Goal: Find specific page/section: Find specific page/section

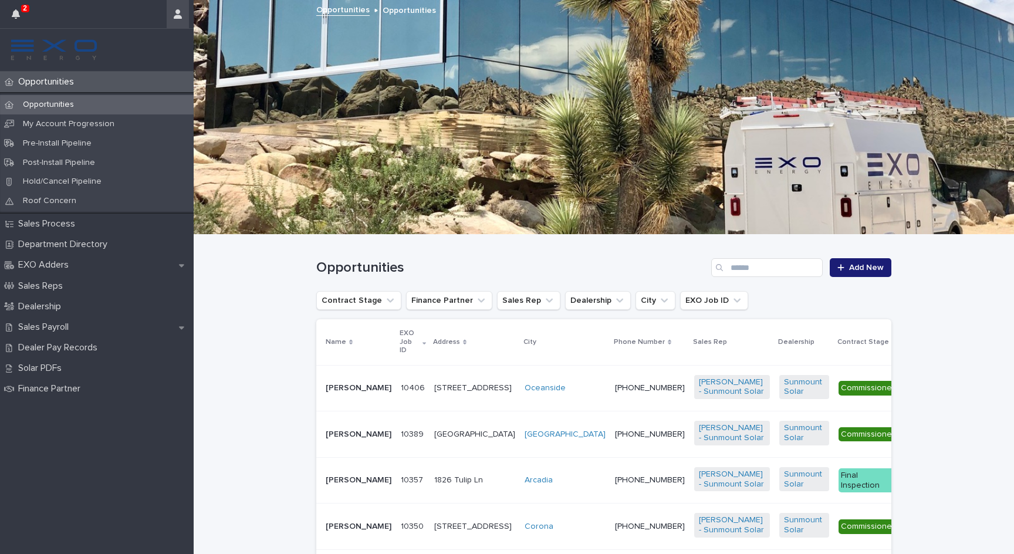
click at [175, 12] on icon "button" at bounding box center [178, 13] width 8 height 9
click at [138, 50] on p "Log Out" at bounding box center [144, 50] width 74 height 20
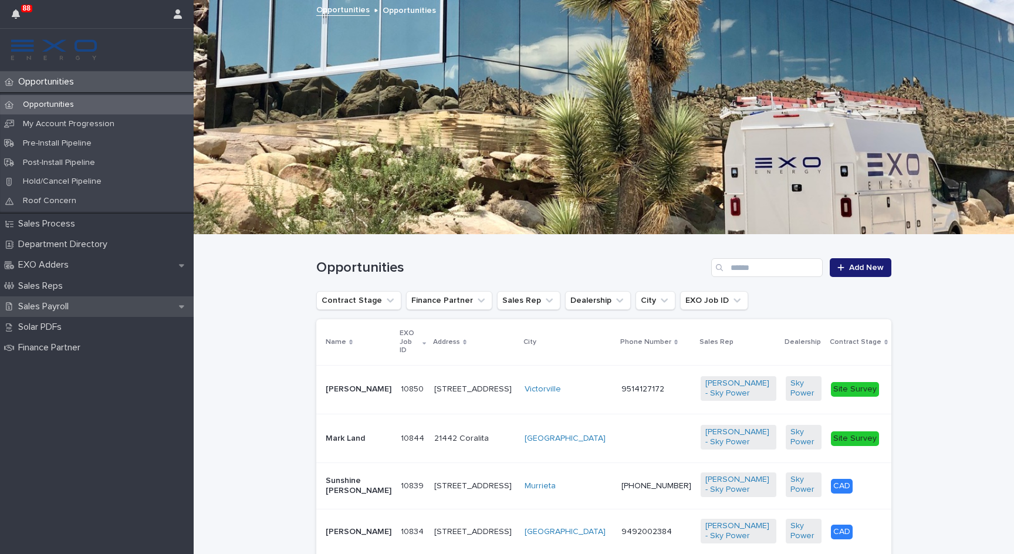
click at [123, 300] on div "Sales Payroll" at bounding box center [97, 306] width 194 height 21
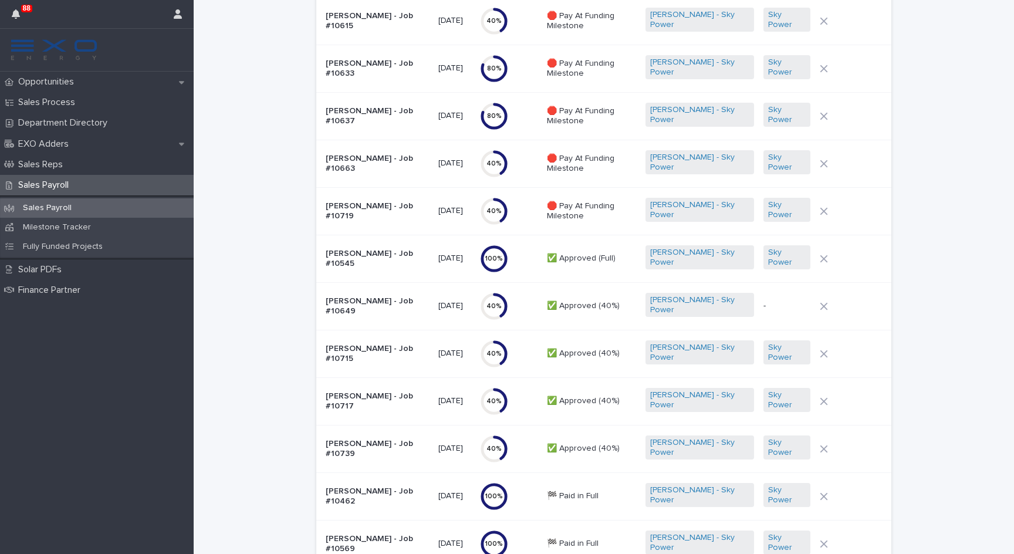
scroll to position [1040, 0]
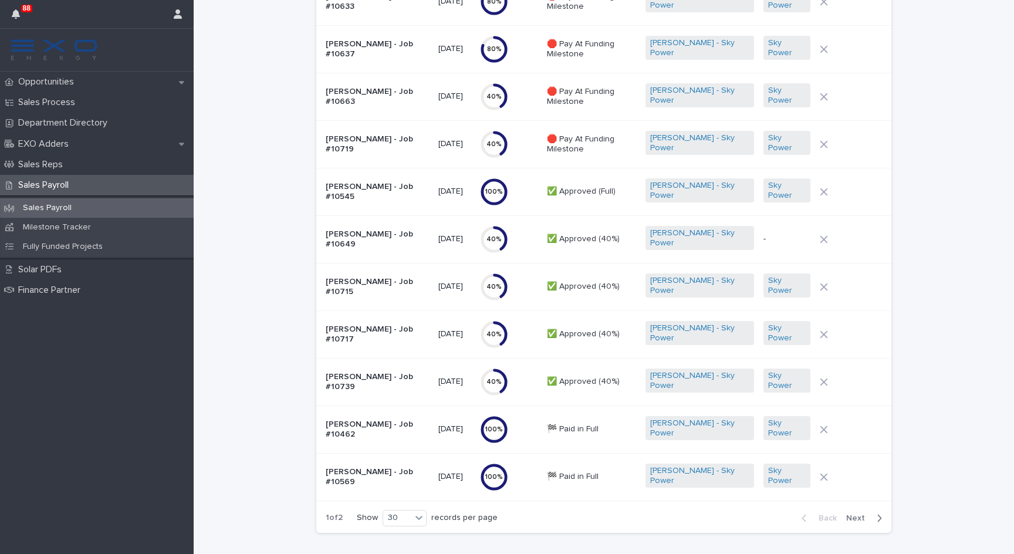
click at [355, 336] on p "[PERSON_NAME] - Job #10717" at bounding box center [377, 334] width 103 height 20
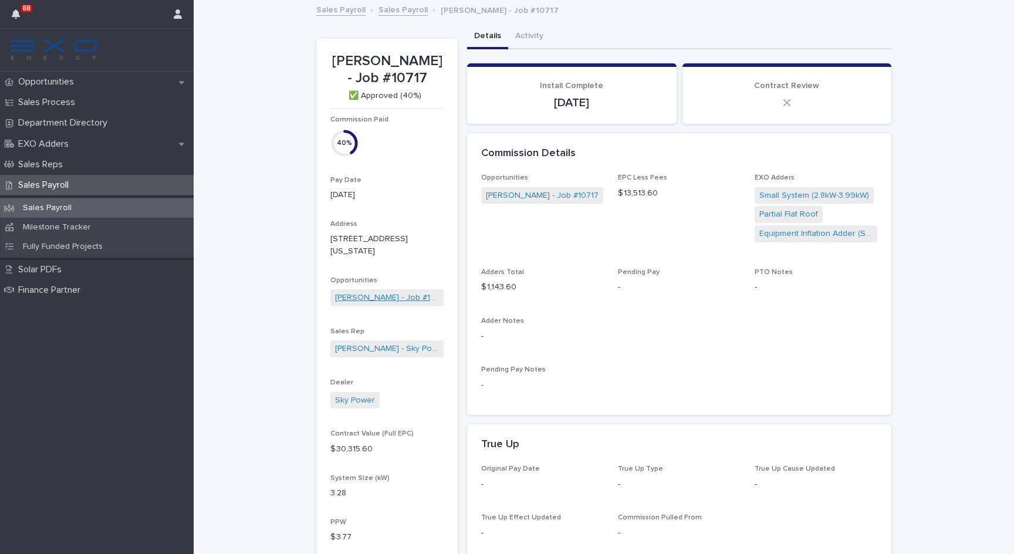
click at [385, 292] on link "[PERSON_NAME] - Job #10717" at bounding box center [387, 298] width 104 height 12
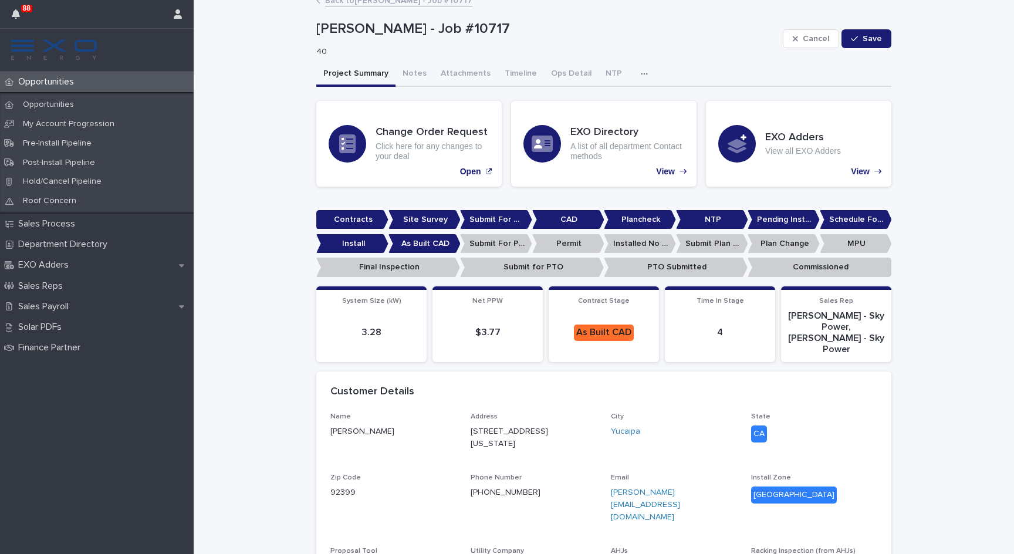
scroll to position [22, 0]
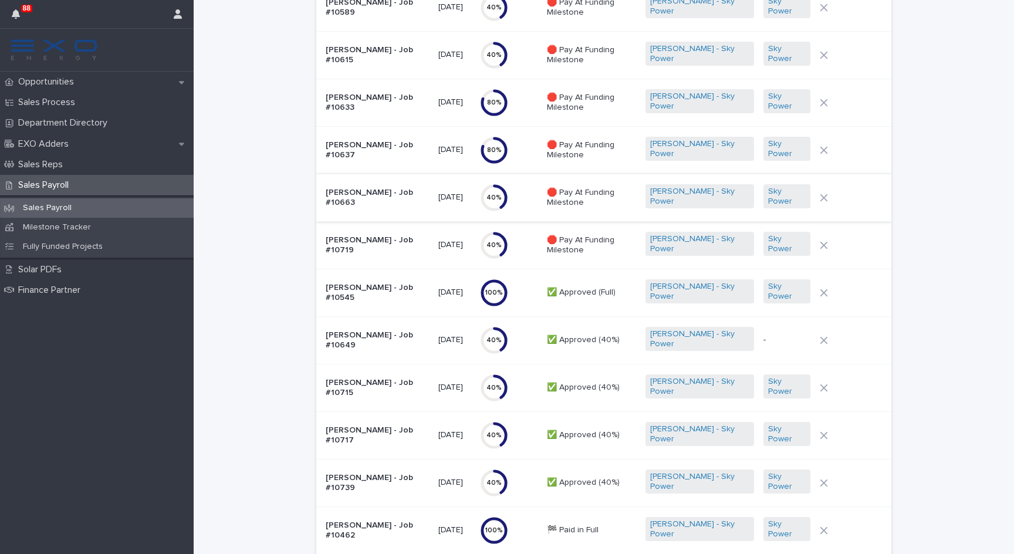
scroll to position [1086, 0]
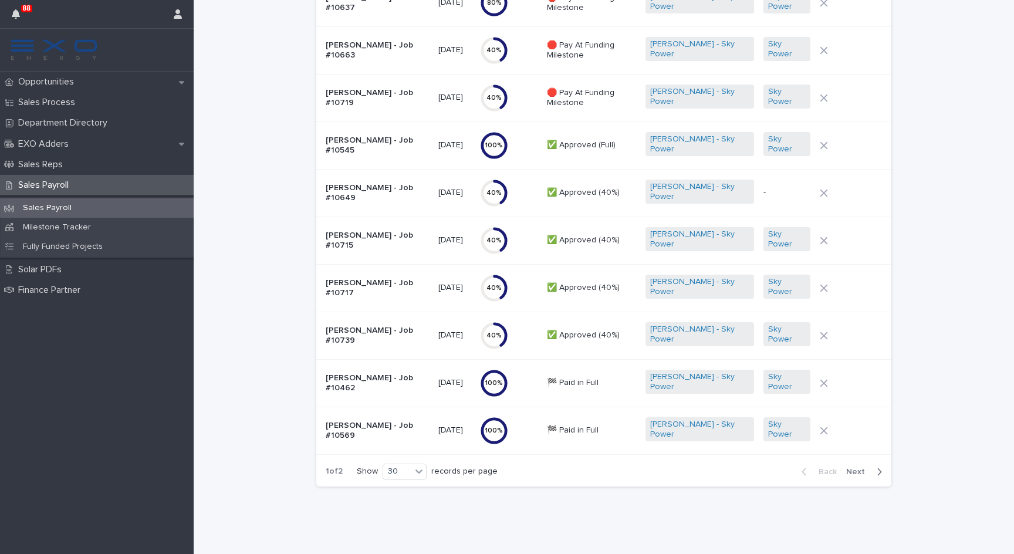
click at [367, 334] on p "[PERSON_NAME] - Job #10739" at bounding box center [377, 336] width 103 height 20
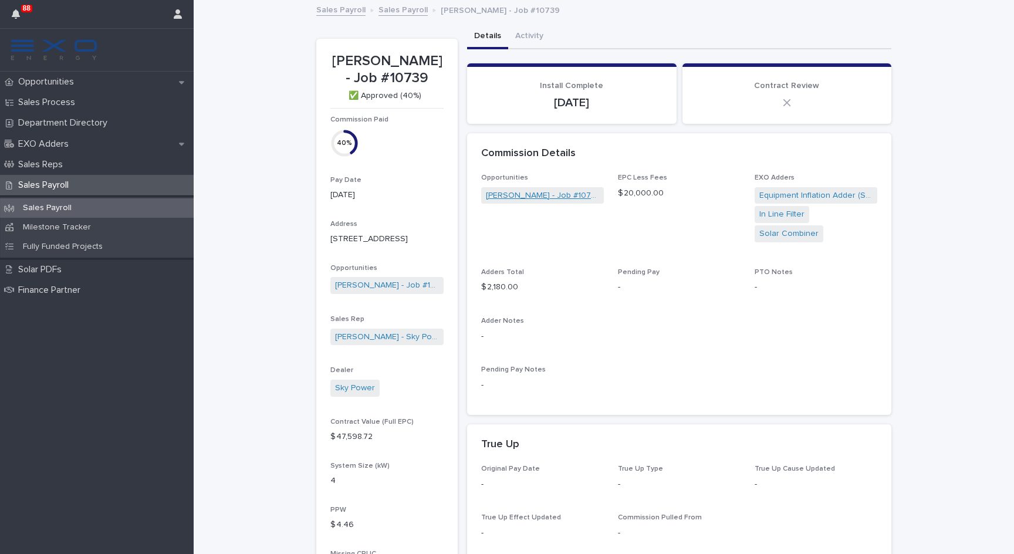
click at [525, 192] on link "[PERSON_NAME] - Job #10739" at bounding box center [542, 195] width 113 height 12
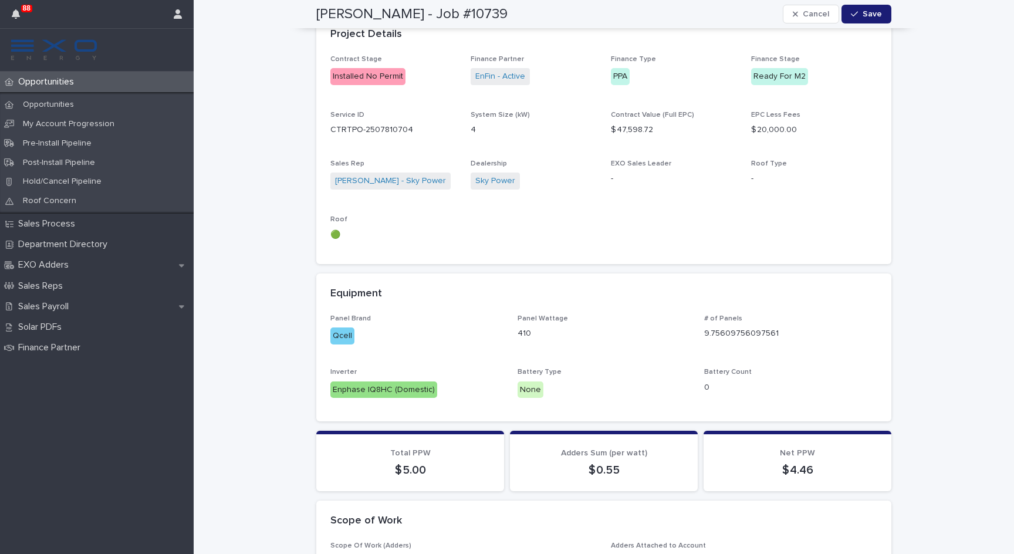
scroll to position [671, 0]
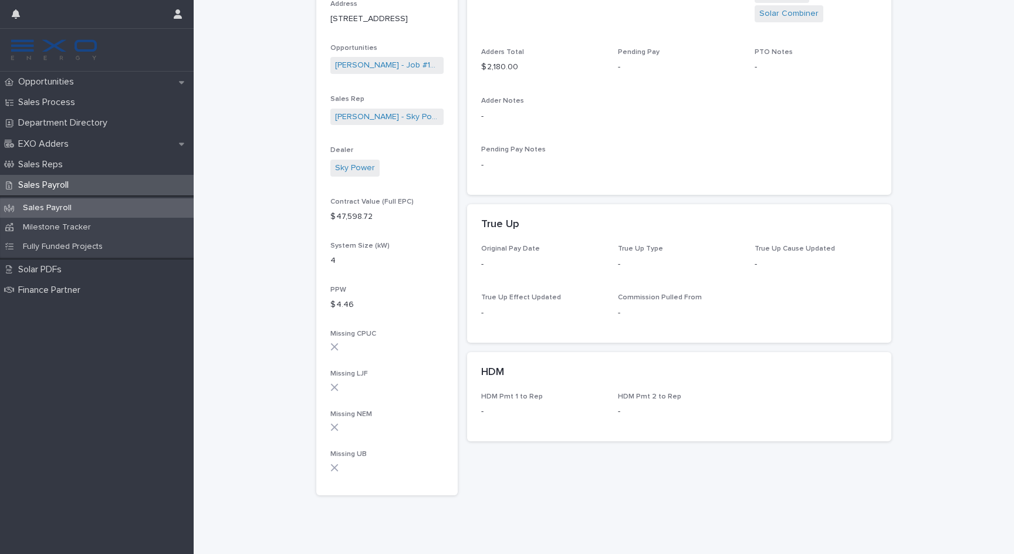
scroll to position [211, 0]
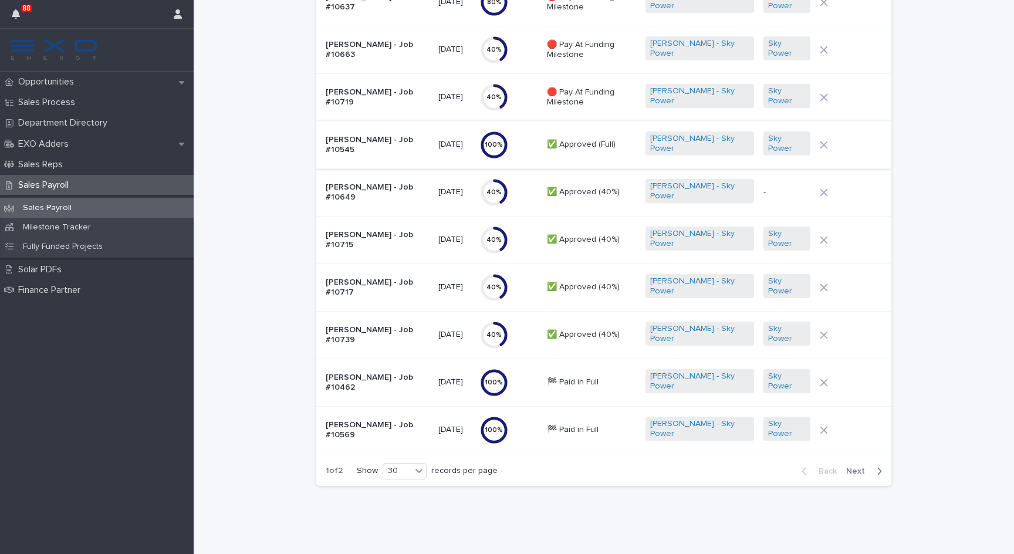
scroll to position [1086, 0]
